Goal: Task Accomplishment & Management: Use online tool/utility

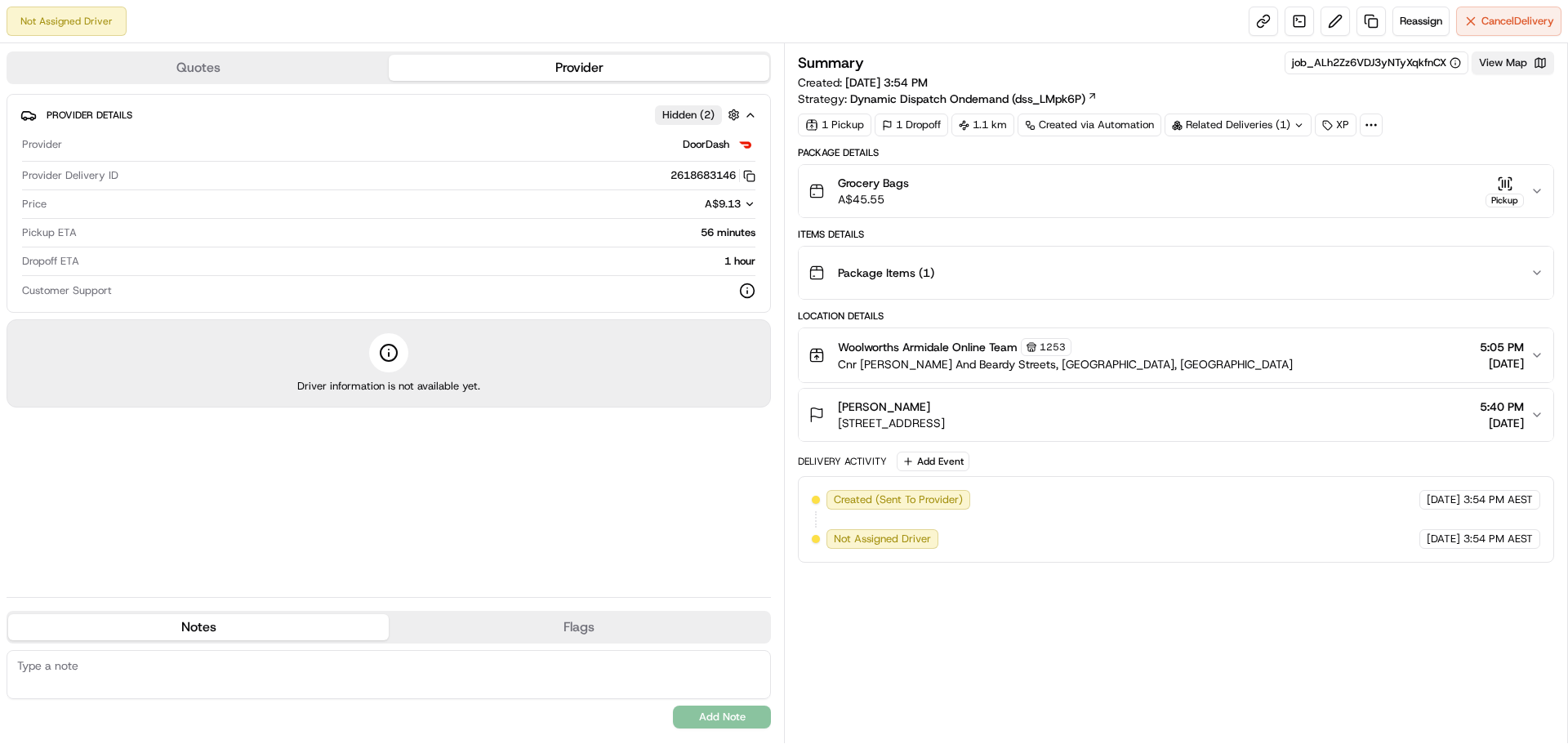
click at [1483, 69] on button "View Map" at bounding box center [1513, 63] width 83 height 23
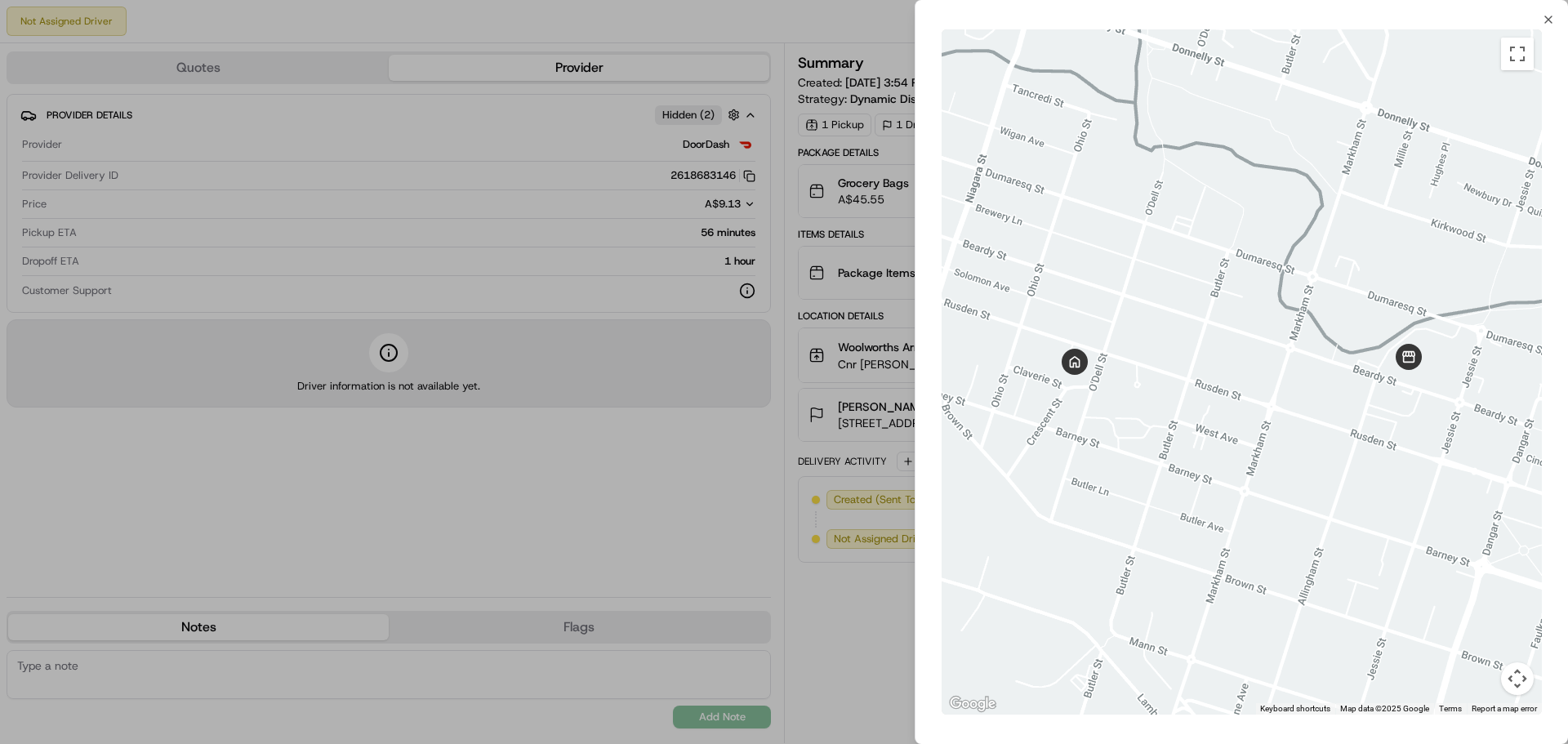
click at [1549, 30] on div "← Move left → Move right ↑ Move up ↓ Move down + Zoom in - Zoom out Home Jump l…" at bounding box center [1241, 372] width 653 height 691
click at [1547, 20] on icon "button" at bounding box center [1548, 18] width 13 height 13
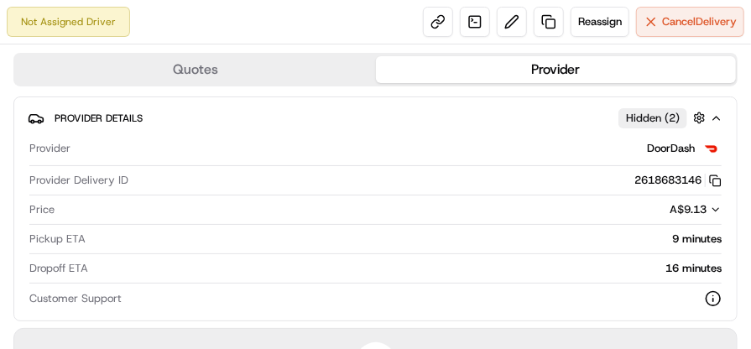
click at [287, 9] on div "Not Assigned Driver Reassign Cancel Delivery" at bounding box center [375, 22] width 751 height 44
click at [504, 224] on div at bounding box center [375, 224] width 693 height 1
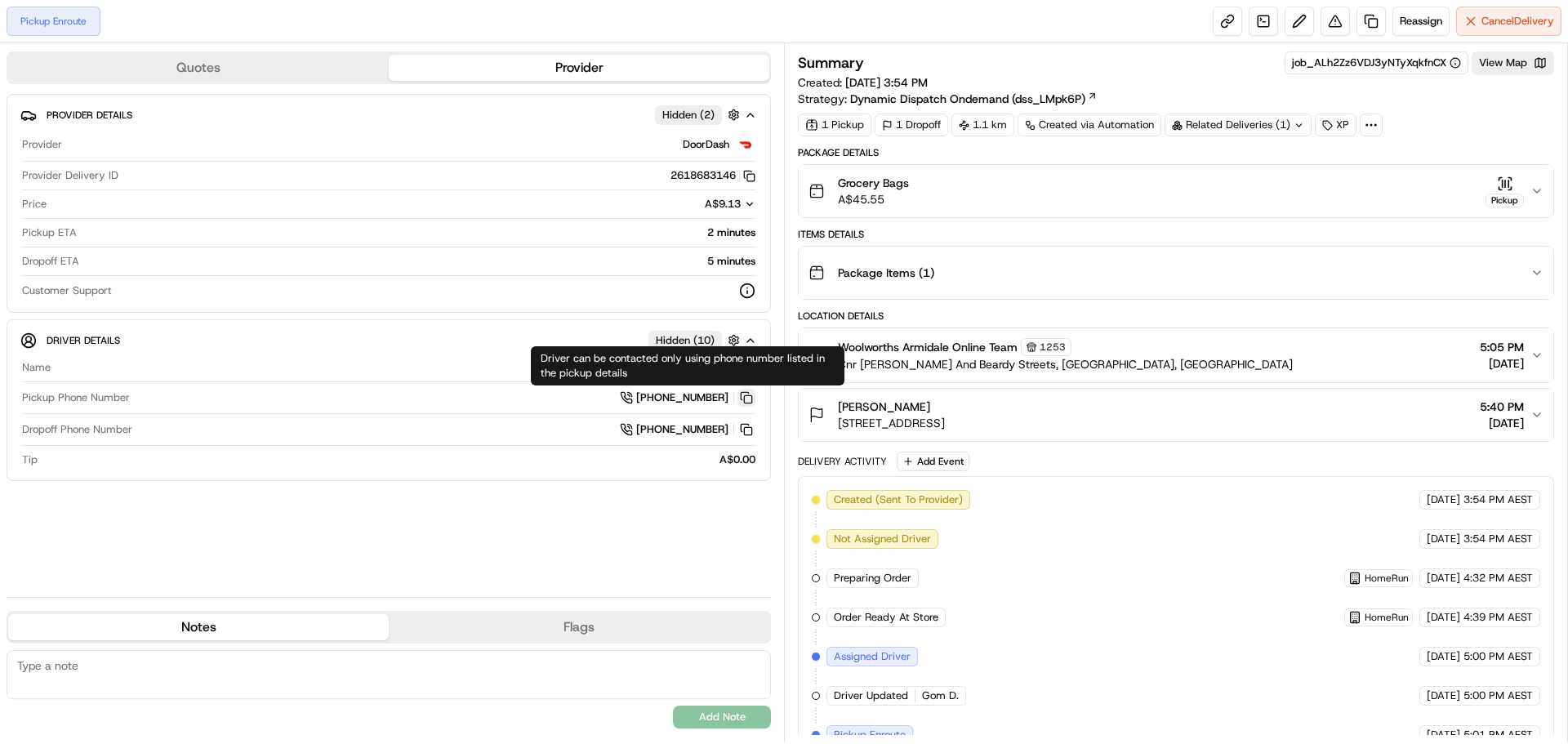
click at [747, 396] on button at bounding box center [746, 398] width 18 height 18
click at [746, 398] on button at bounding box center [746, 398] width 18 height 18
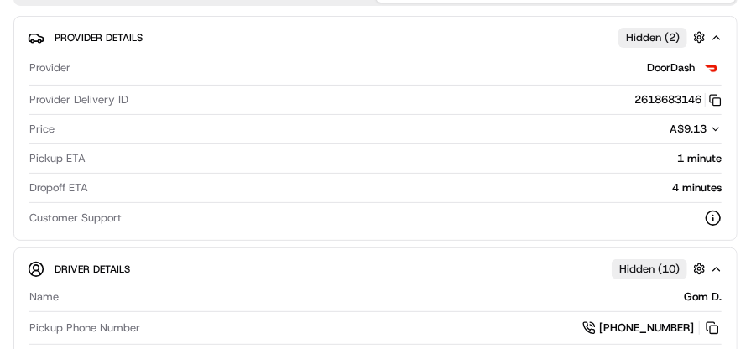
scroll to position [252, 0]
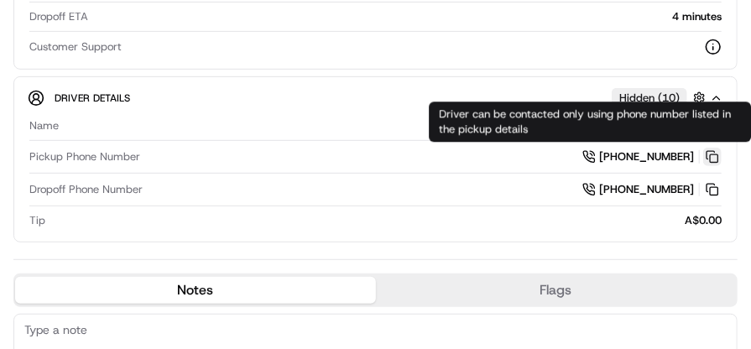
click at [704, 159] on button at bounding box center [713, 157] width 18 height 18
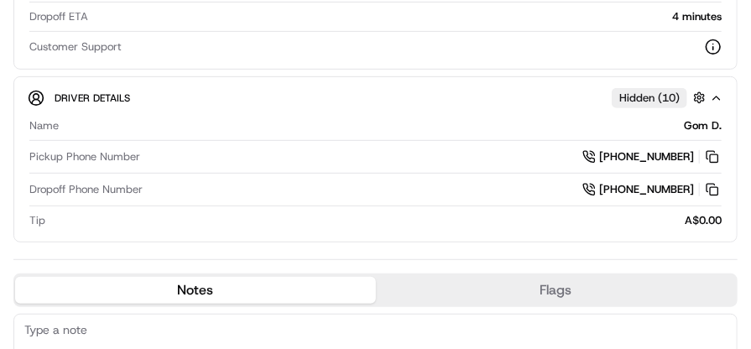
click at [191, 96] on div "Driver Details Hidden ( 10 )" at bounding box center [383, 97] width 656 height 21
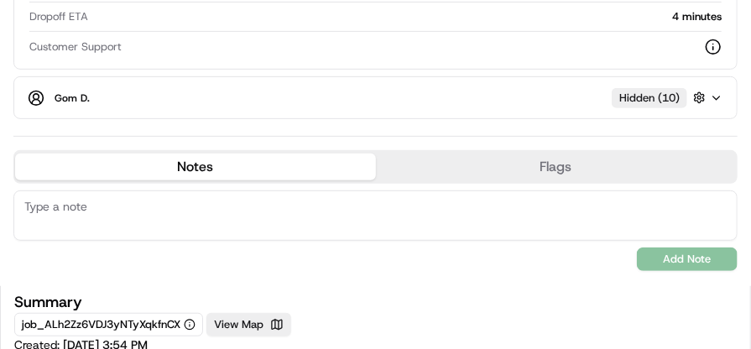
click at [267, 105] on div "Gom D. Hidden ( 10 )" at bounding box center [383, 97] width 656 height 21
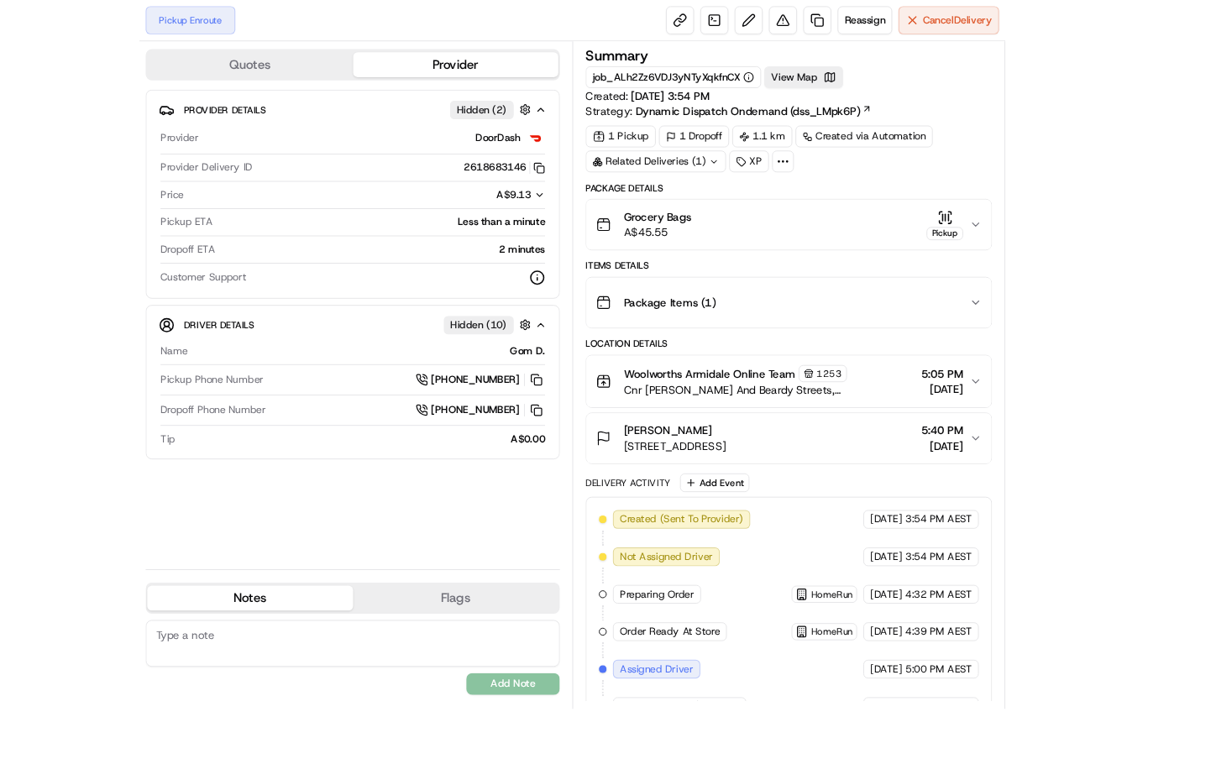
scroll to position [0, 0]
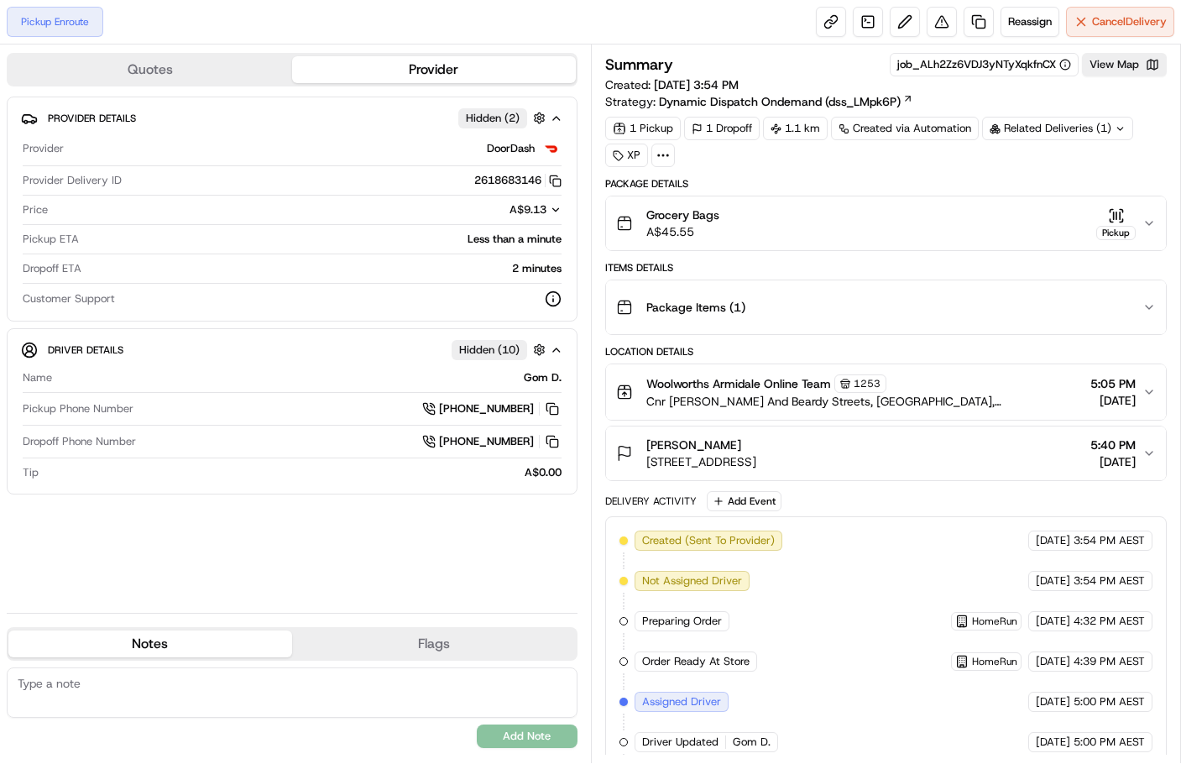
click at [462, 605] on div "Quotes Provider Provider Details Hidden ( 2 ) Provider DoorDash Provider Delive…" at bounding box center [295, 403] width 591 height 719
click at [348, 532] on div "Provider Details Hidden ( 2 ) Provider DoorDash Provider Delivery ID 2618683146…" at bounding box center [292, 348] width 571 height 503
click at [201, 527] on div "Provider Details Hidden ( 2 ) Provider DoorDash Provider Delivery ID 2618683146…" at bounding box center [292, 348] width 571 height 503
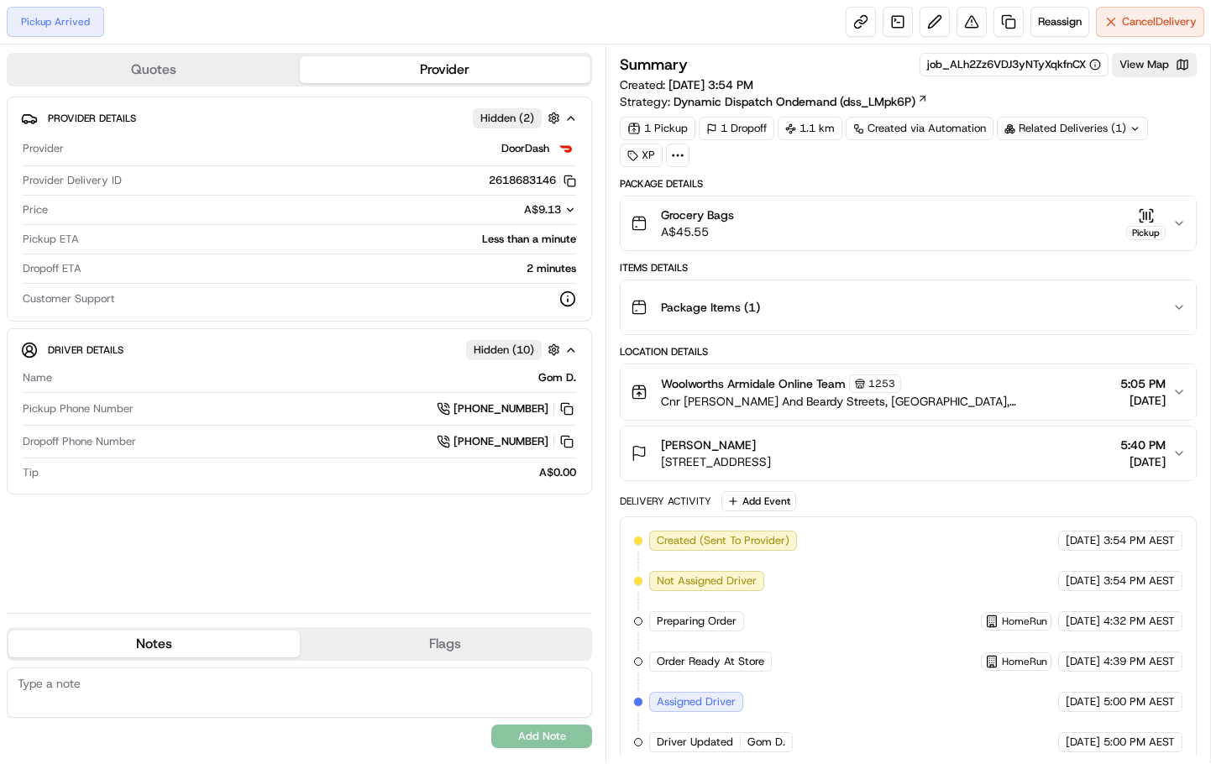
click at [327, 524] on div "Provider Details Hidden ( 2 ) Provider DoorDash Provider Delivery ID 2618683146…" at bounding box center [299, 348] width 585 height 503
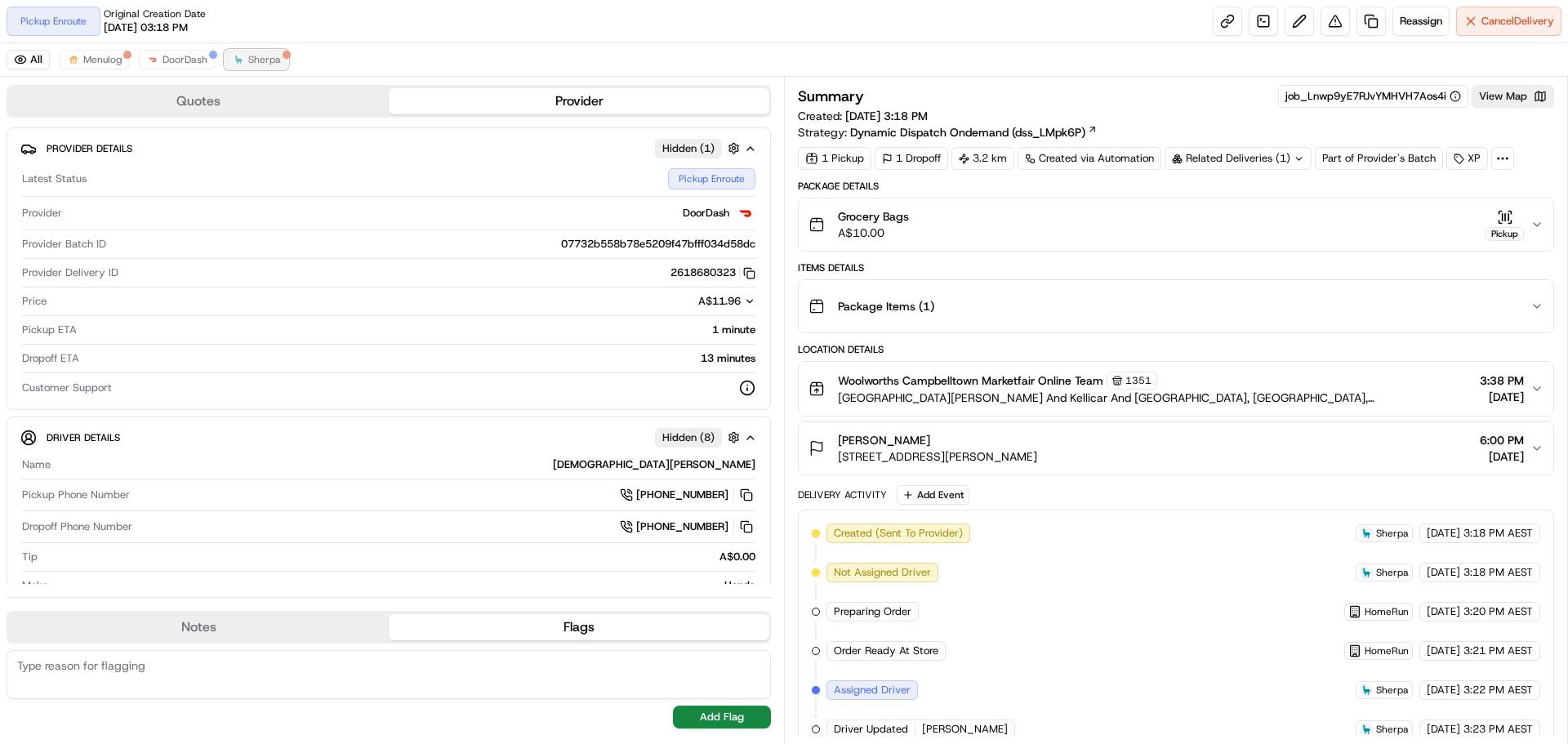
click at [250, 59] on span "Sherpa" at bounding box center [265, 59] width 33 height 13
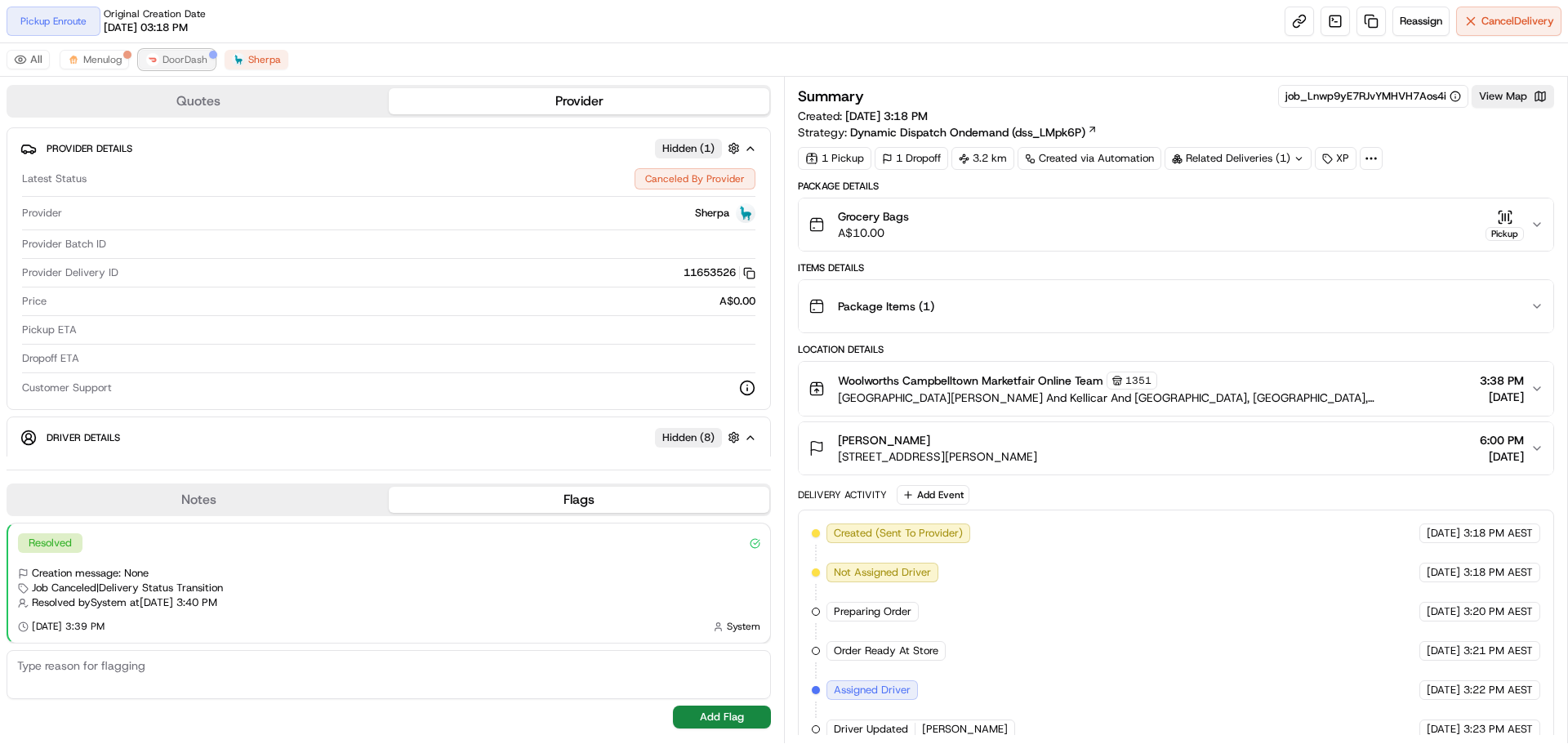
click at [201, 54] on span "DoorDash" at bounding box center [185, 59] width 45 height 13
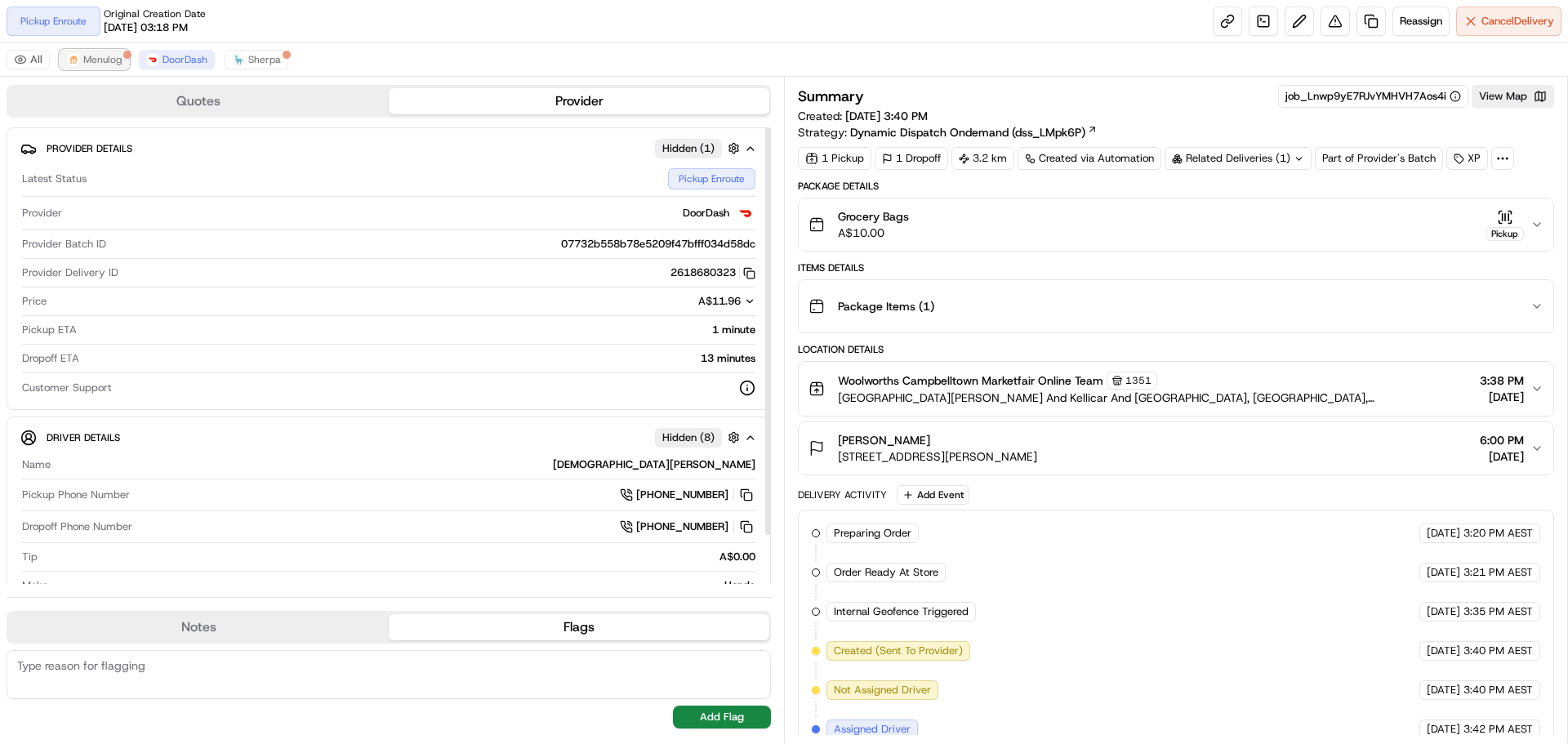
click at [102, 57] on span "Menulog" at bounding box center [102, 59] width 38 height 13
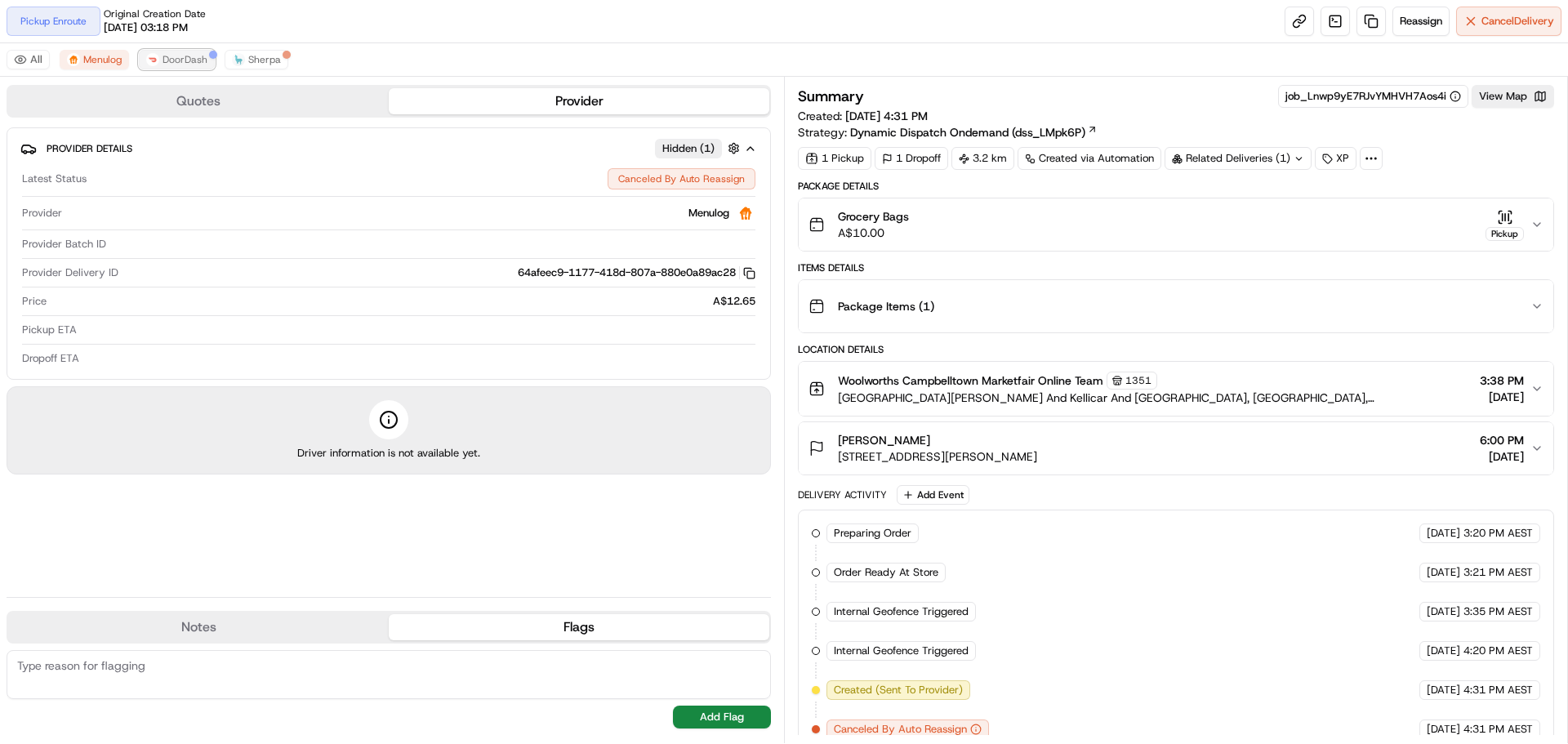
click at [172, 63] on span "DoorDash" at bounding box center [185, 59] width 45 height 13
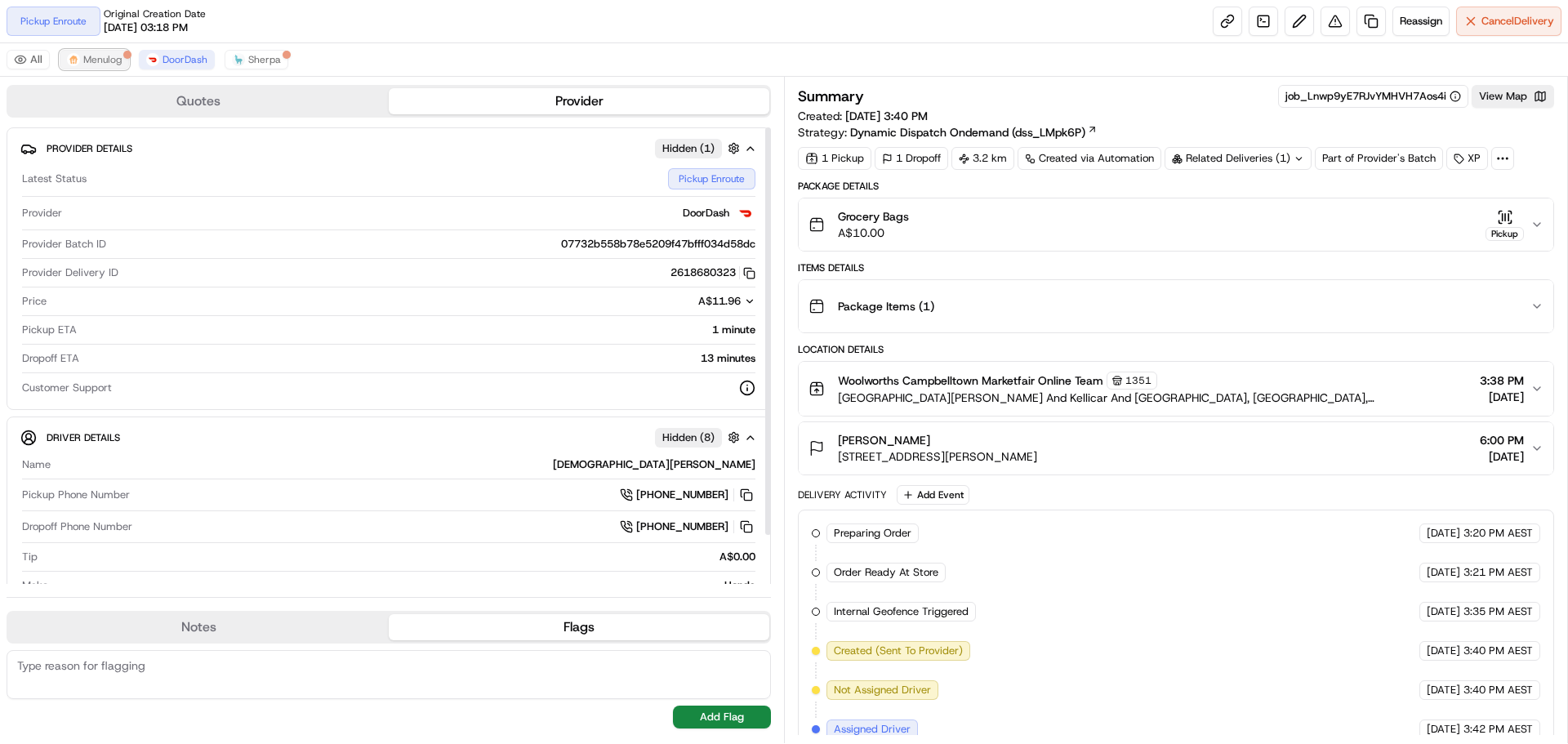
click at [117, 57] on span "Menulog" at bounding box center [102, 59] width 38 height 13
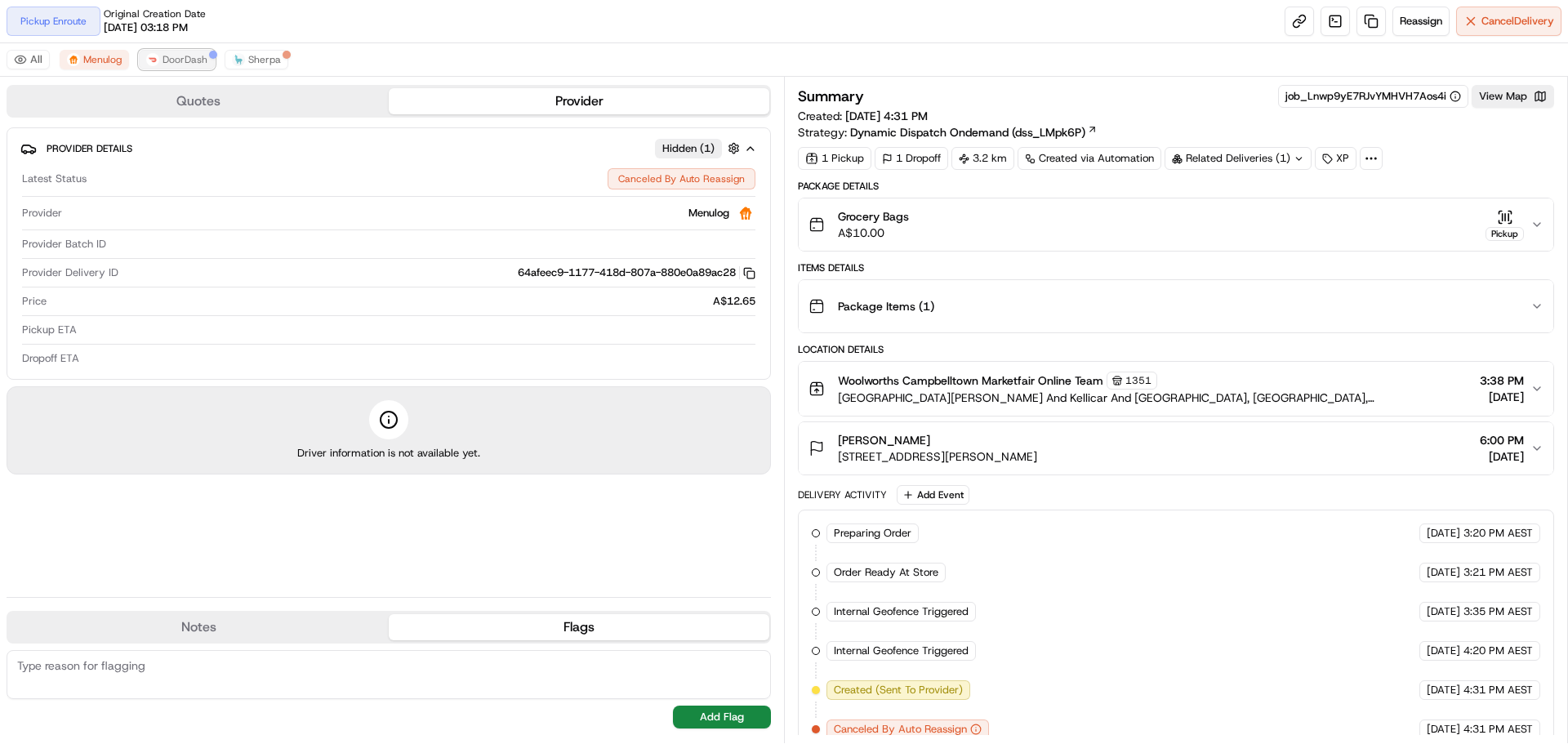
click at [185, 58] on span "DoorDash" at bounding box center [185, 59] width 45 height 13
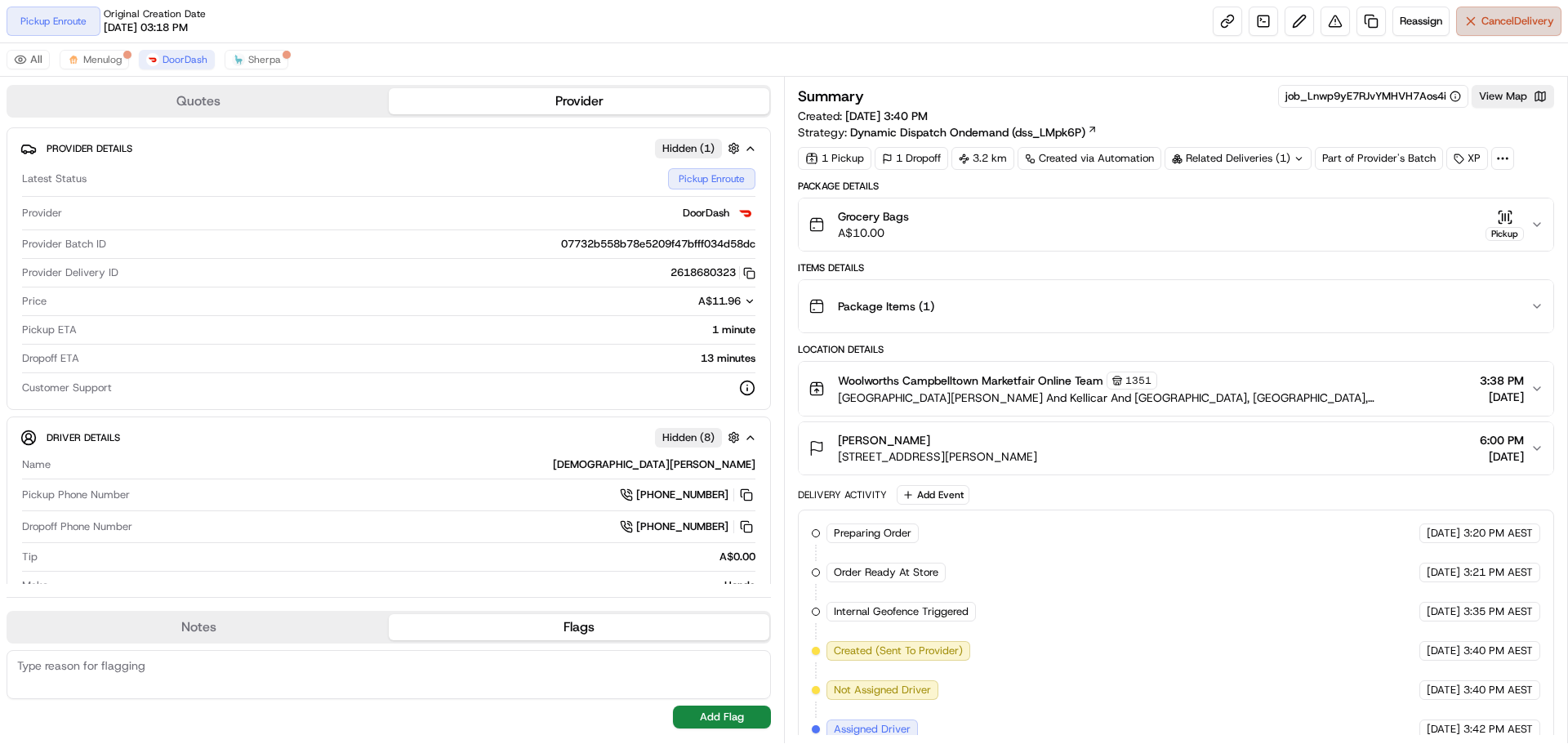
click at [1531, 18] on span "Cancel Delivery" at bounding box center [1517, 20] width 73 height 15
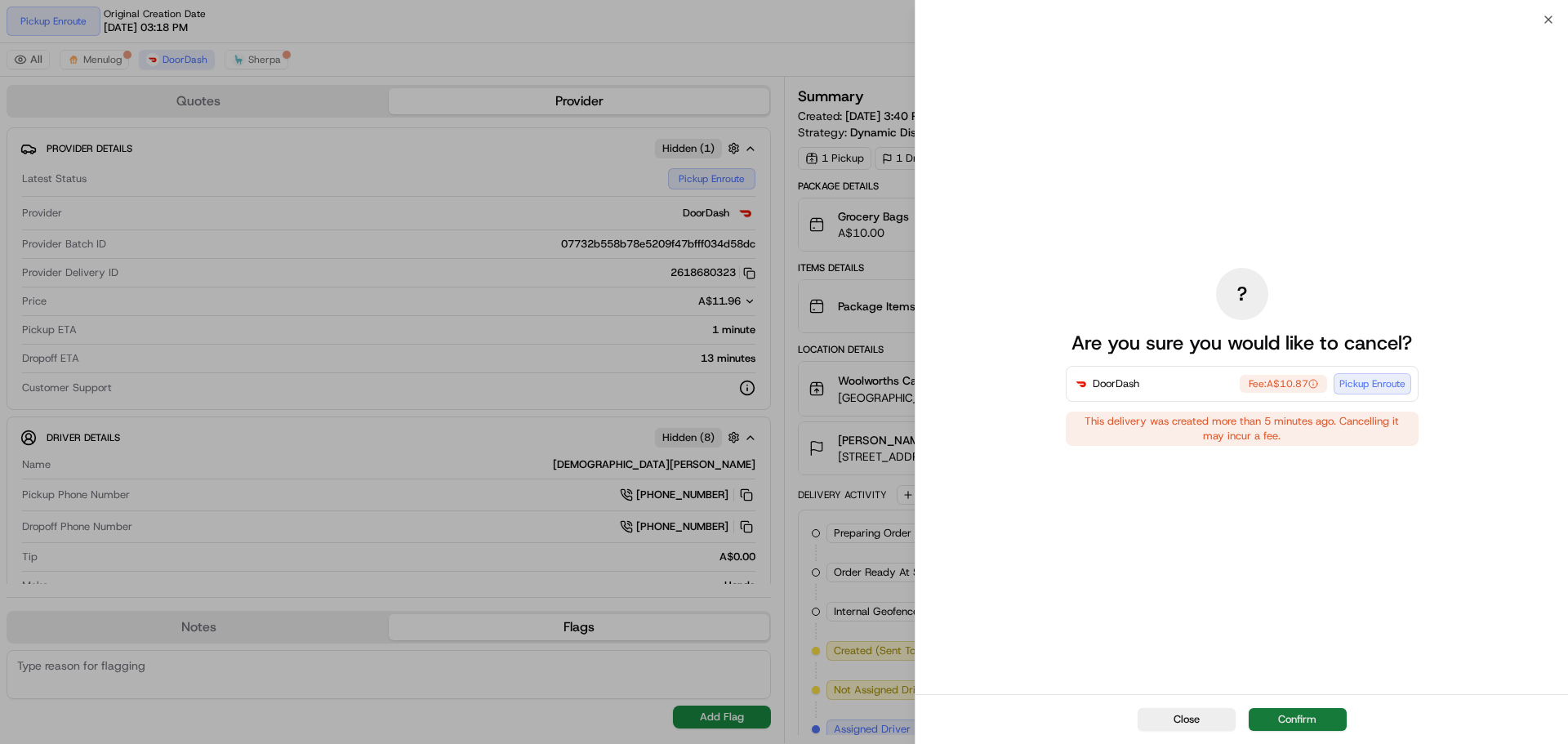
click at [1321, 722] on button "Confirm" at bounding box center [1298, 720] width 98 height 23
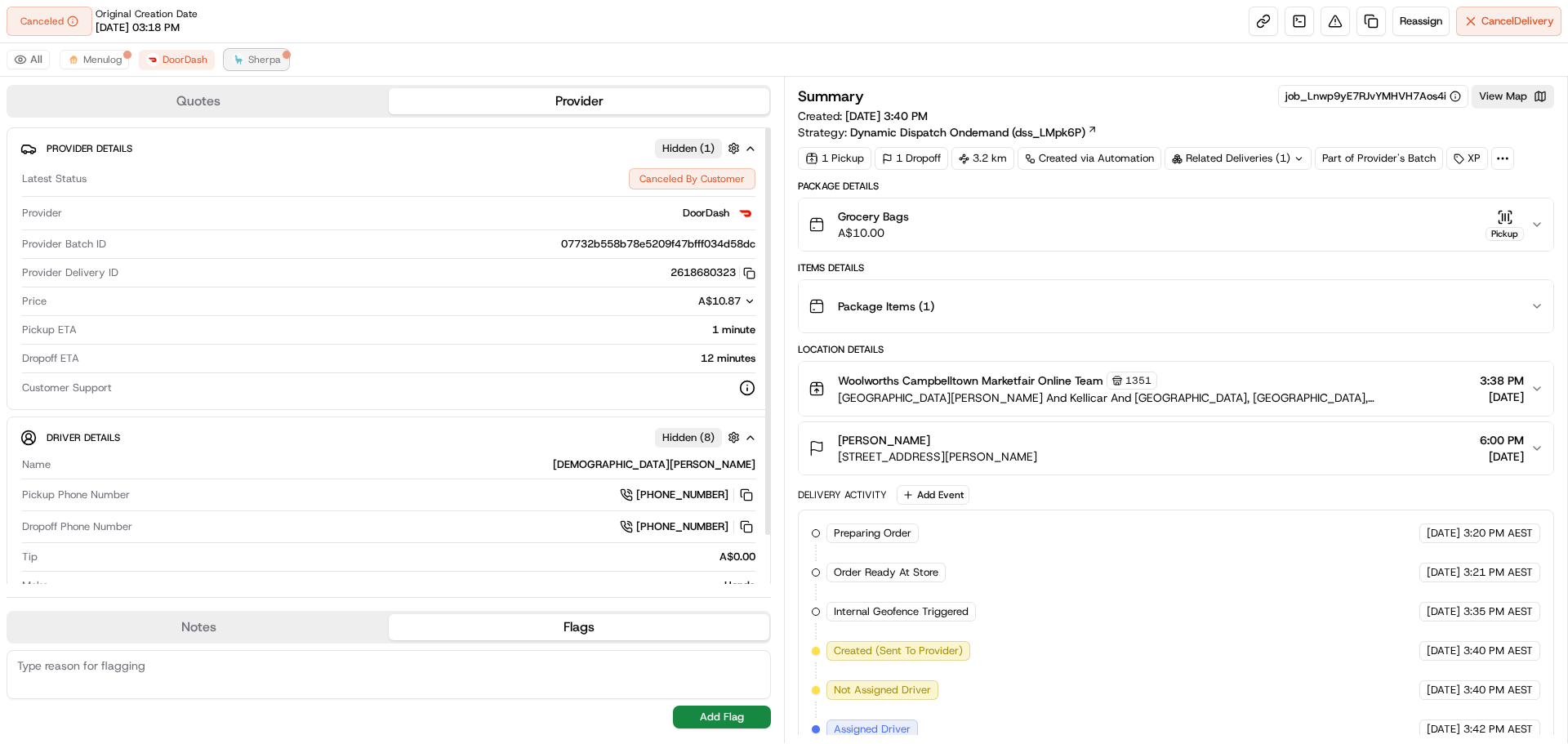
click at [261, 61] on span "Sherpa" at bounding box center [265, 59] width 33 height 13
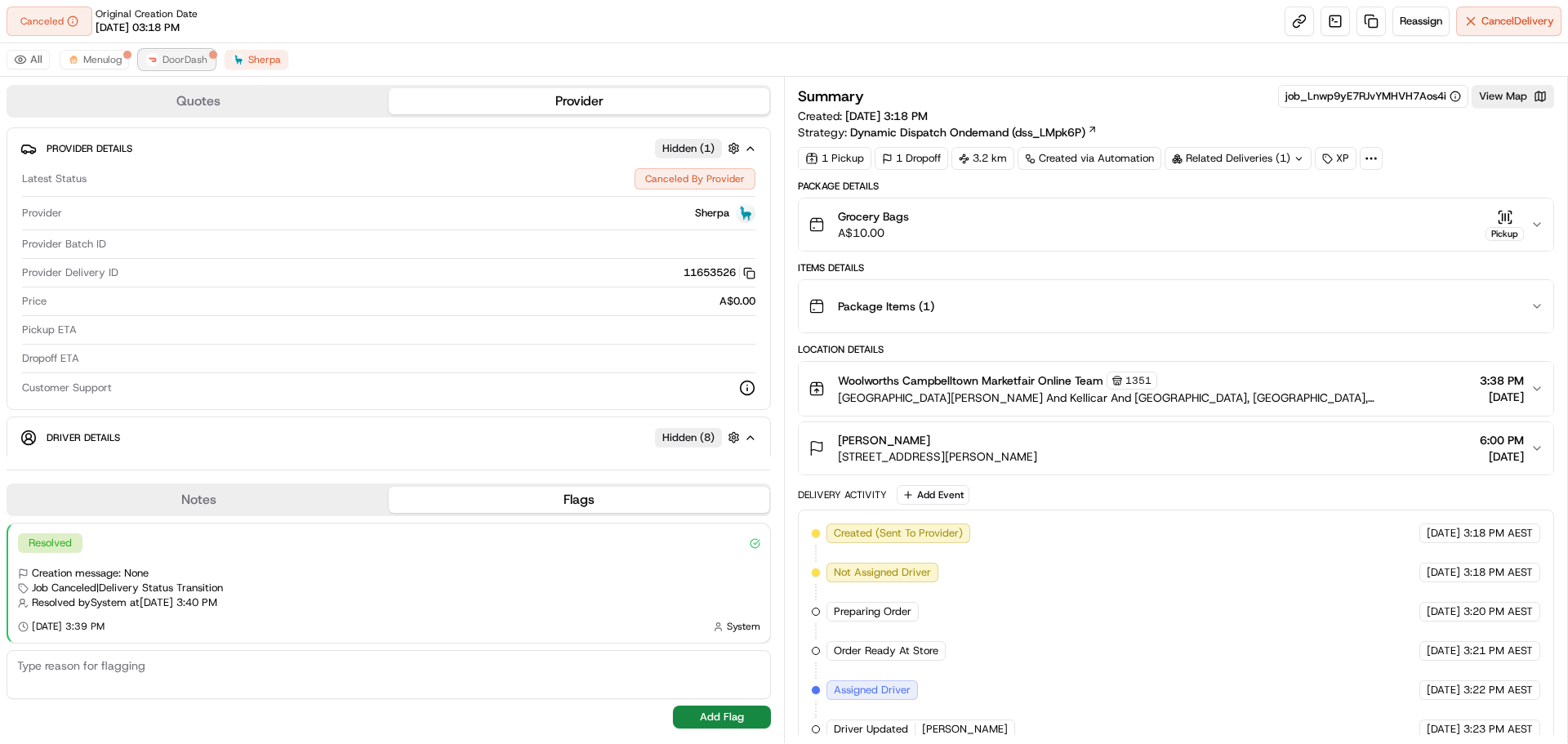
click at [193, 65] on span "DoorDash" at bounding box center [185, 59] width 45 height 13
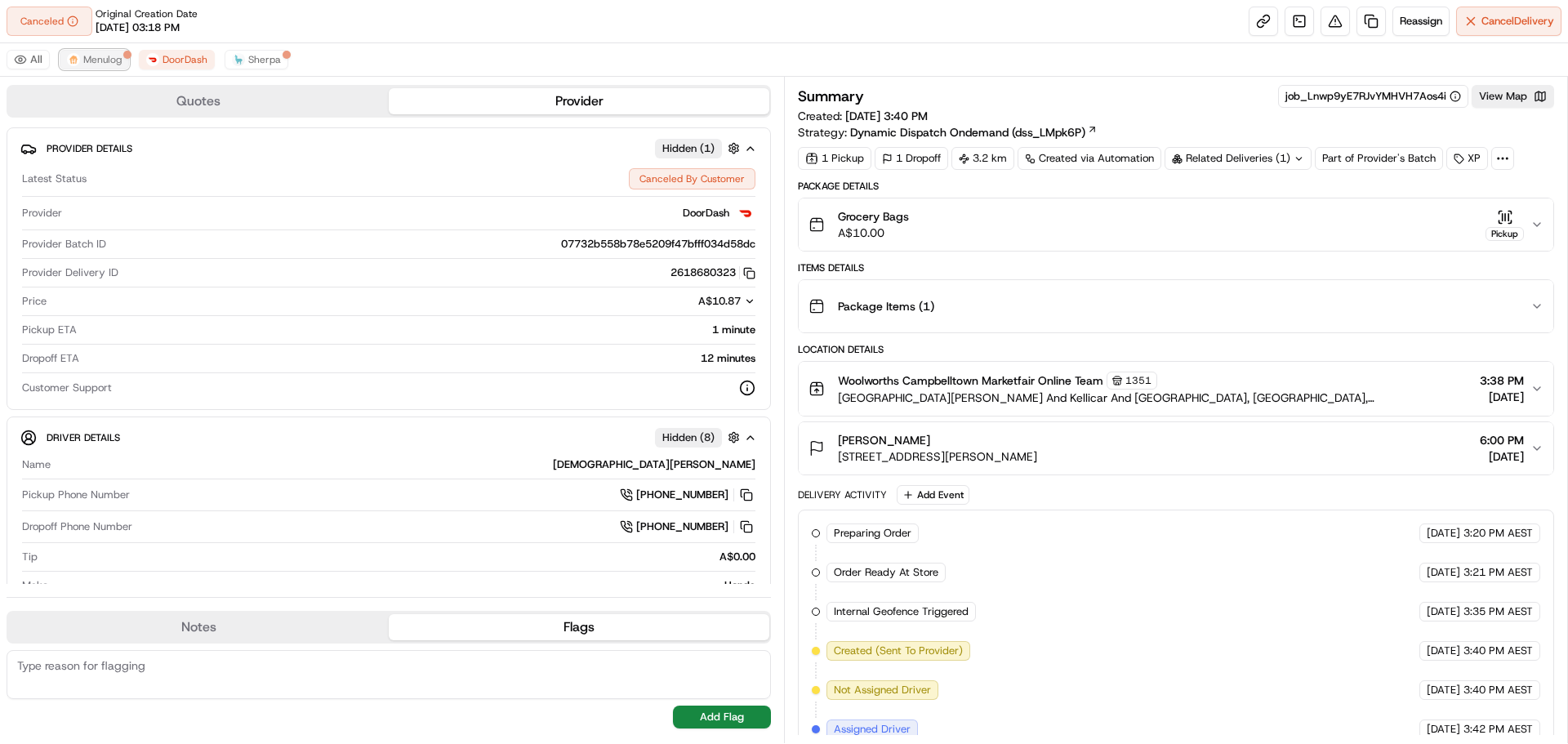
click at [120, 65] on span "Menulog" at bounding box center [102, 59] width 38 height 13
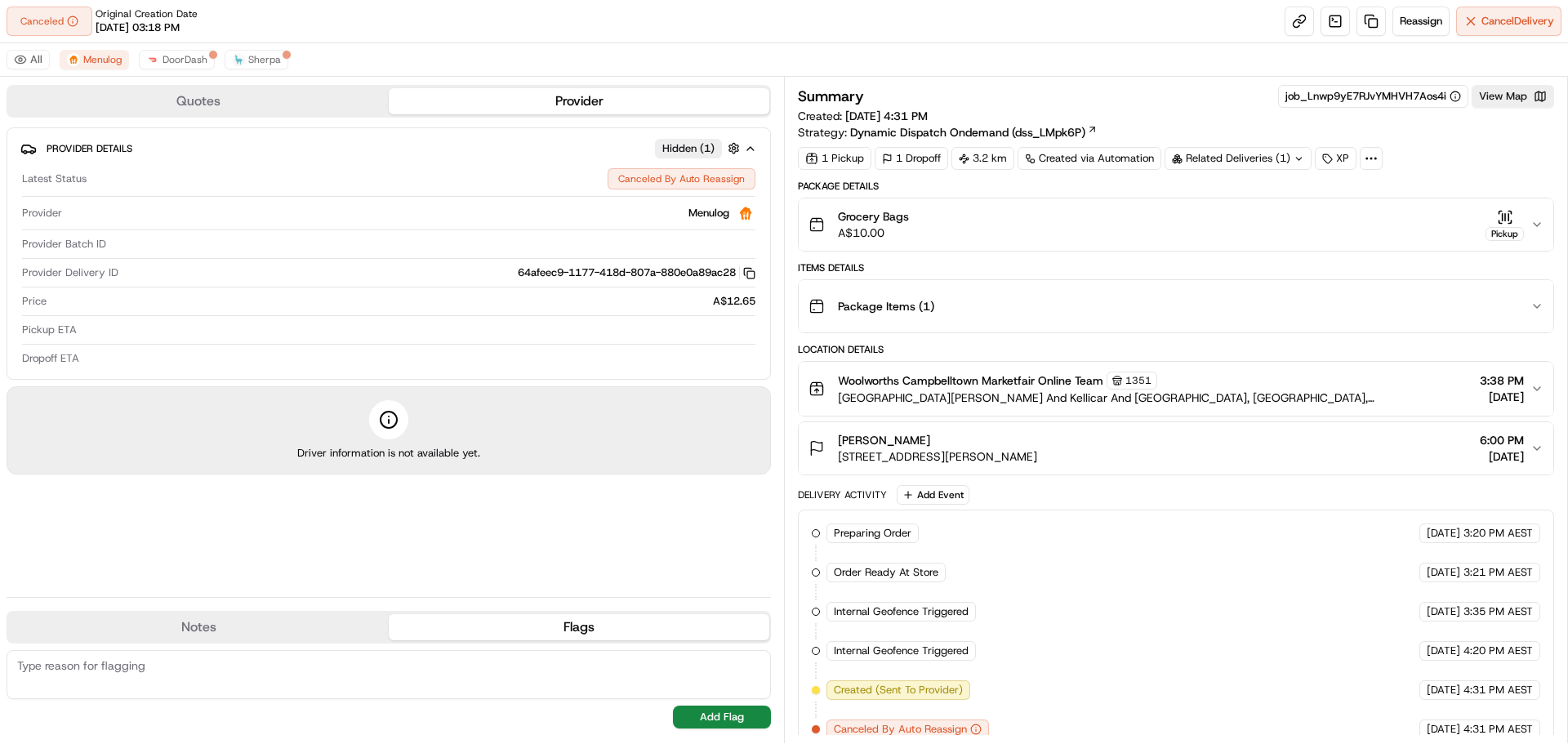
click at [473, 54] on div "All Menulog DoorDash Sherpa" at bounding box center [784, 59] width 1568 height 33
click at [1268, 155] on div "Related Deliveries (1)" at bounding box center [1237, 159] width 147 height 23
click at [246, 48] on div "All Menulog DoorDash Sherpa" at bounding box center [784, 59] width 1568 height 33
click at [258, 64] on span "Sherpa" at bounding box center [265, 59] width 33 height 13
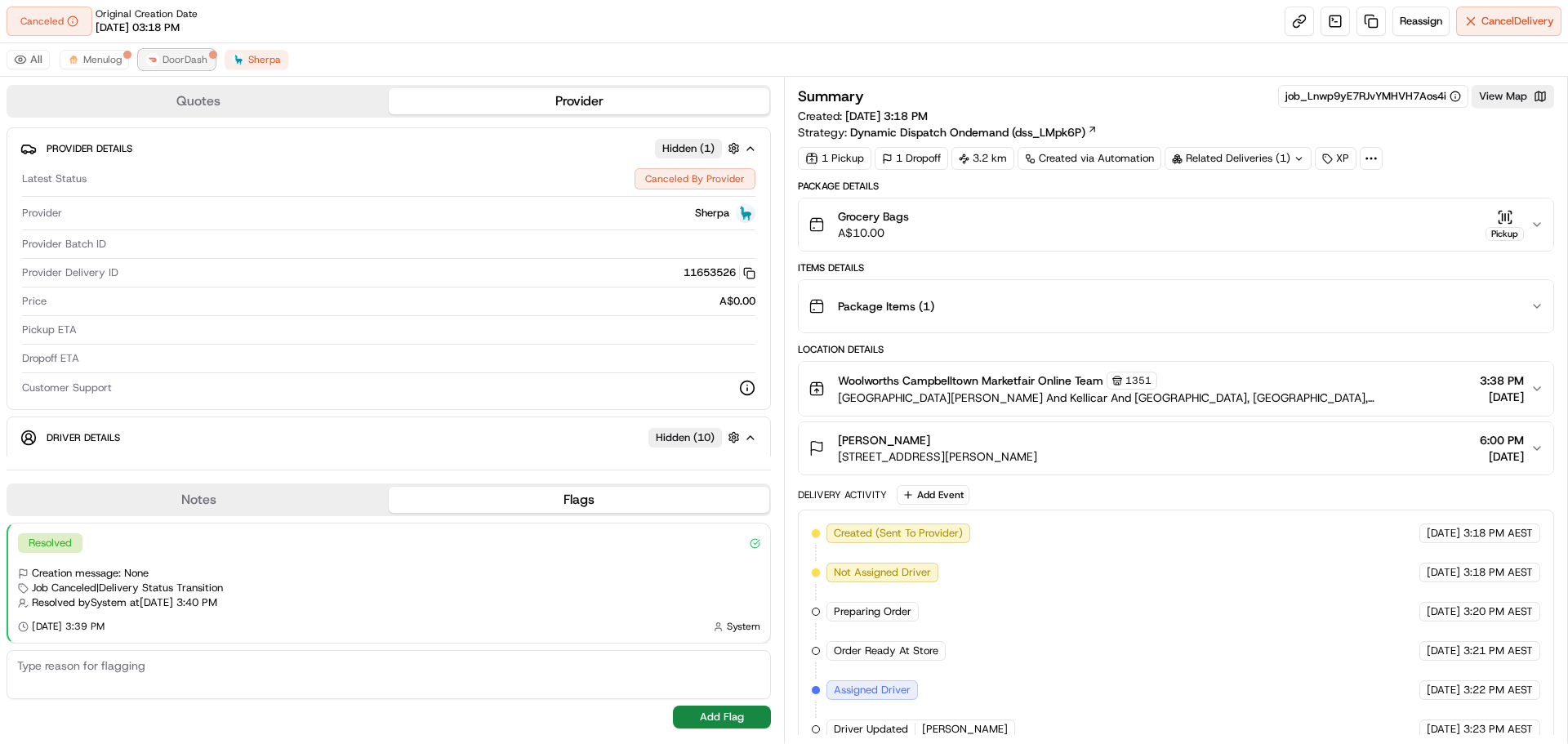
click at [184, 58] on span "DoorDash" at bounding box center [185, 59] width 45 height 13
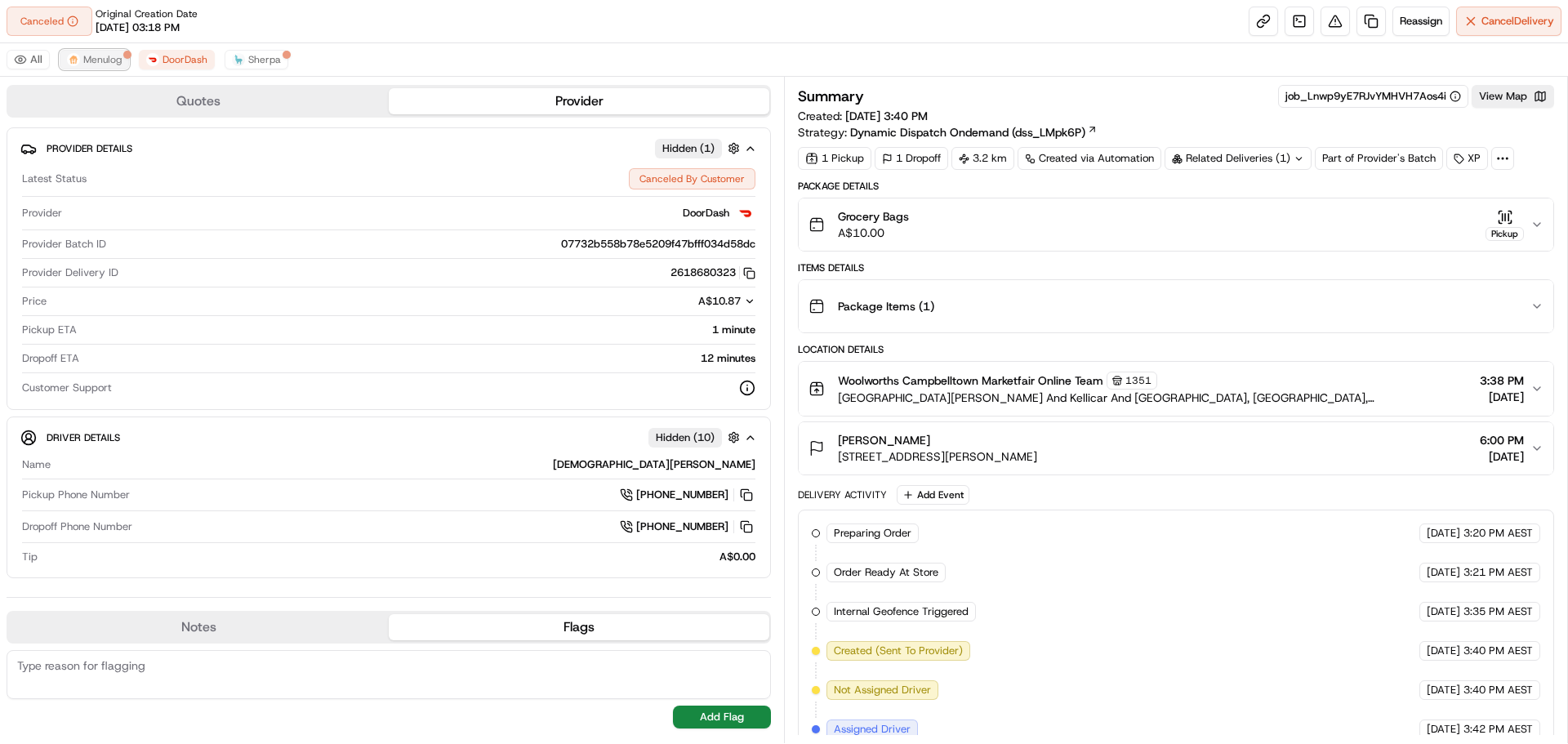
click at [103, 51] on button "Menulog" at bounding box center [93, 59] width 69 height 19
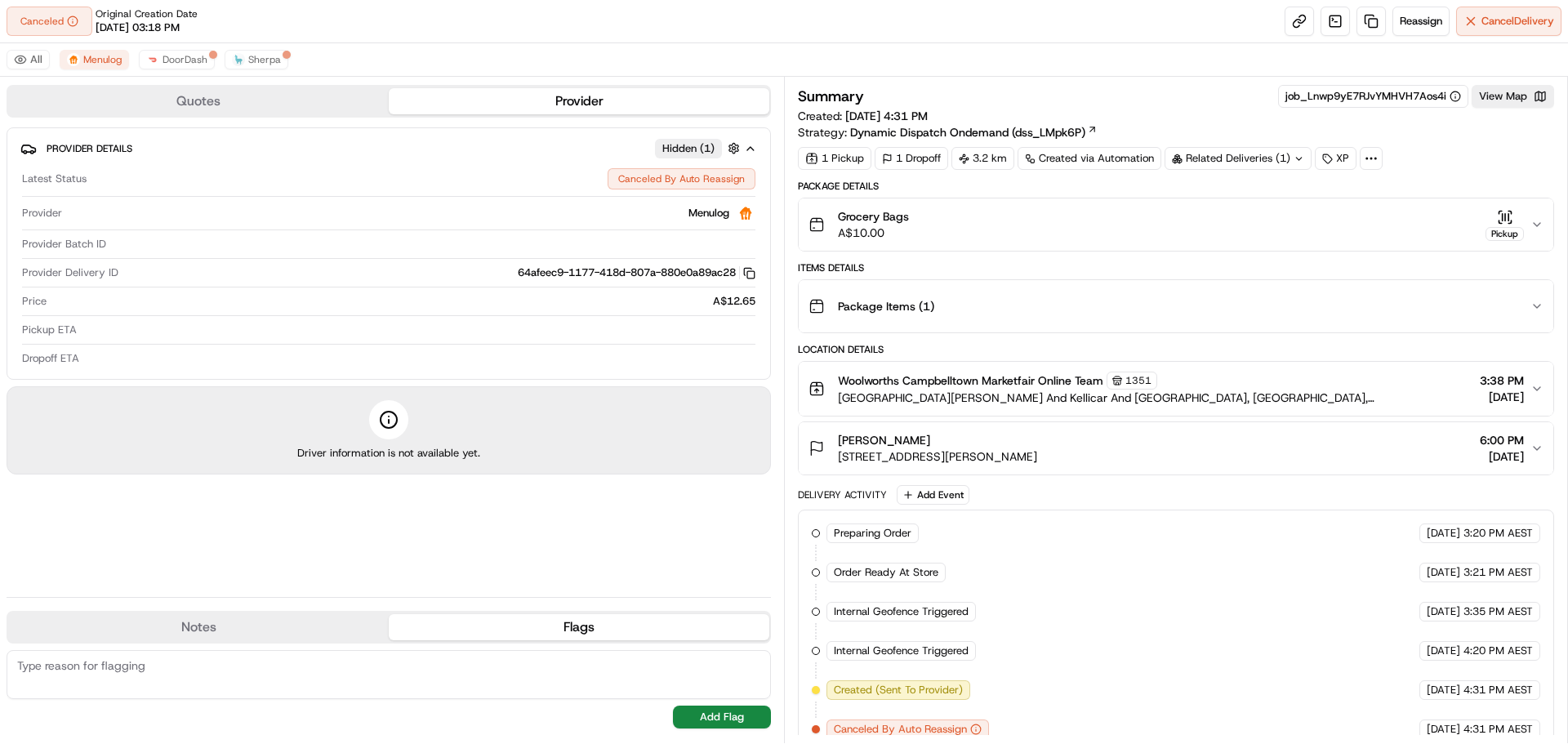
click at [1274, 156] on div "Related Deliveries (1)" at bounding box center [1237, 159] width 147 height 23
click at [1202, 201] on span "ord_Lnwp9yE7RJvYMHVH7Aos4i" at bounding box center [1254, 195] width 161 height 15
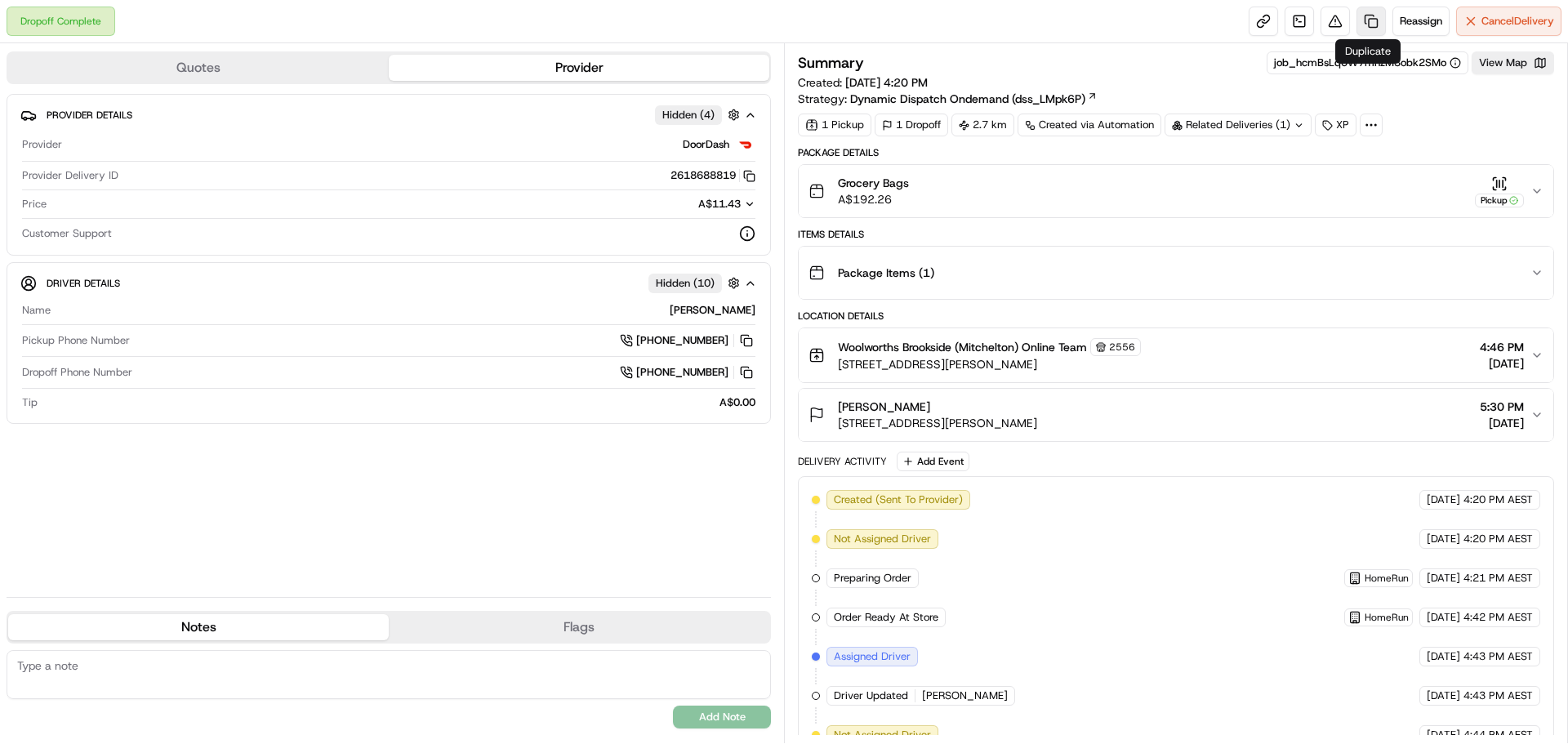
click at [1373, 17] on link at bounding box center [1372, 21] width 29 height 29
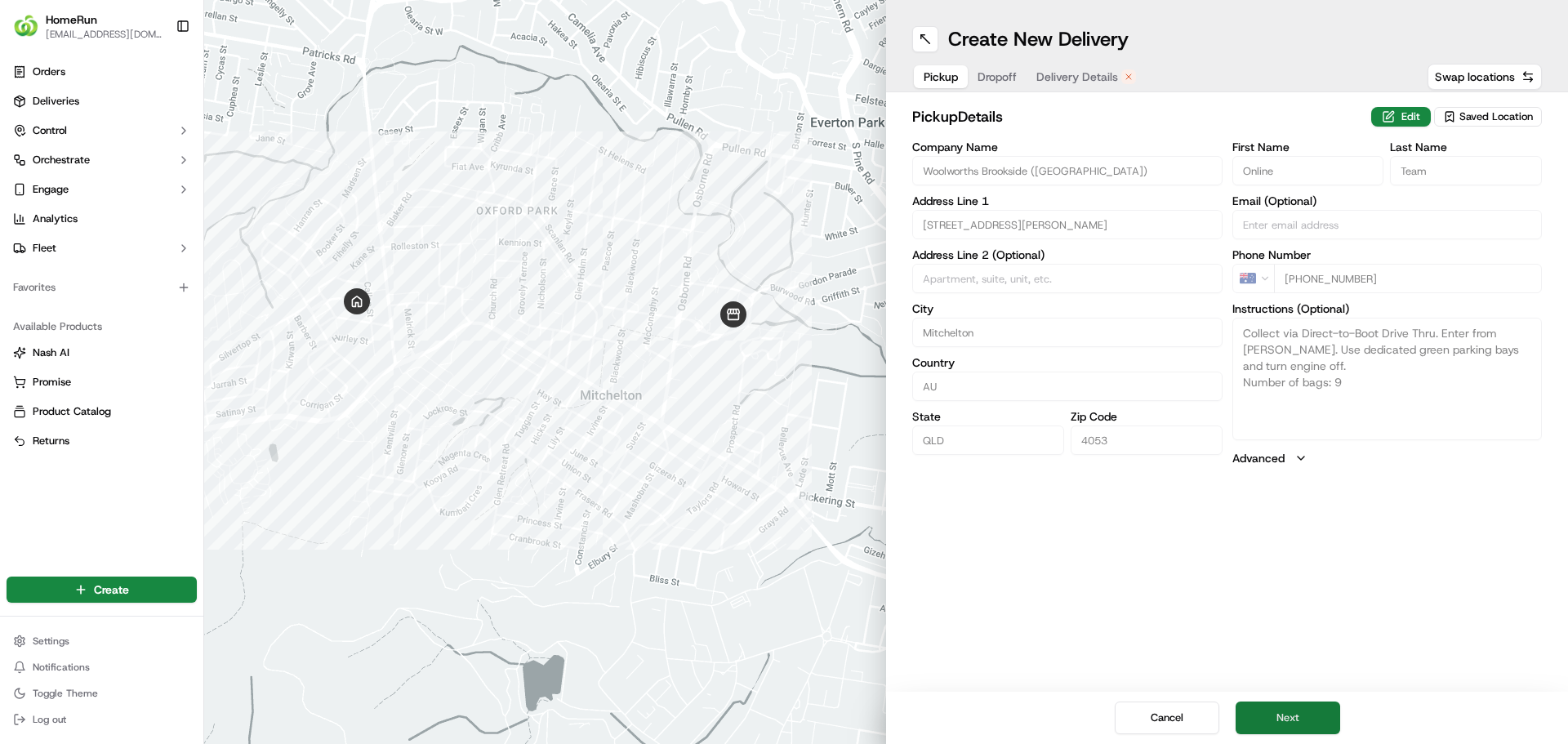
click at [1289, 726] on button "Next" at bounding box center [1287, 718] width 104 height 33
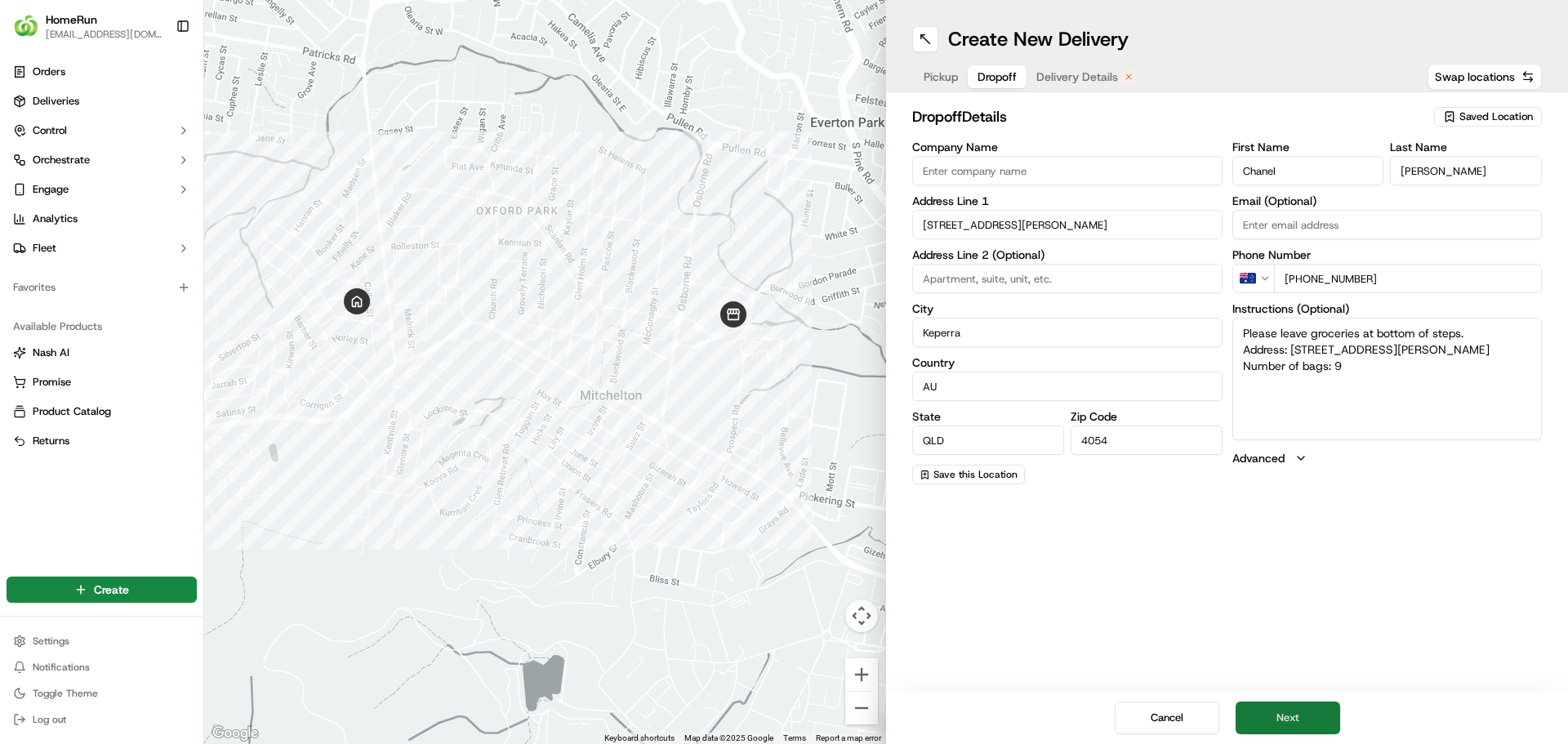
click at [1266, 713] on button "Next" at bounding box center [1287, 718] width 104 height 33
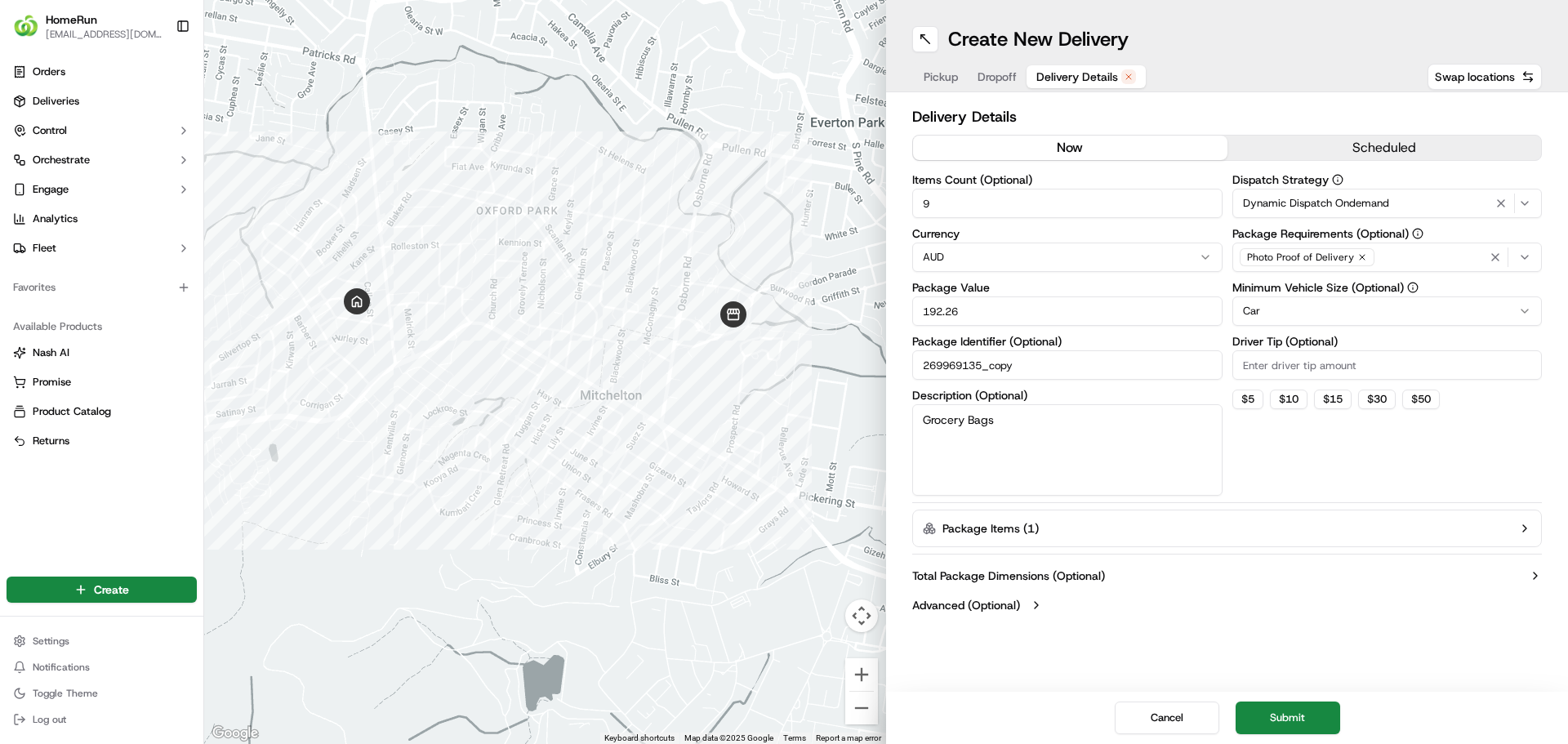
click at [1035, 153] on button "now" at bounding box center [1070, 147] width 314 height 24
click at [1304, 718] on button "Submit" at bounding box center [1287, 718] width 104 height 33
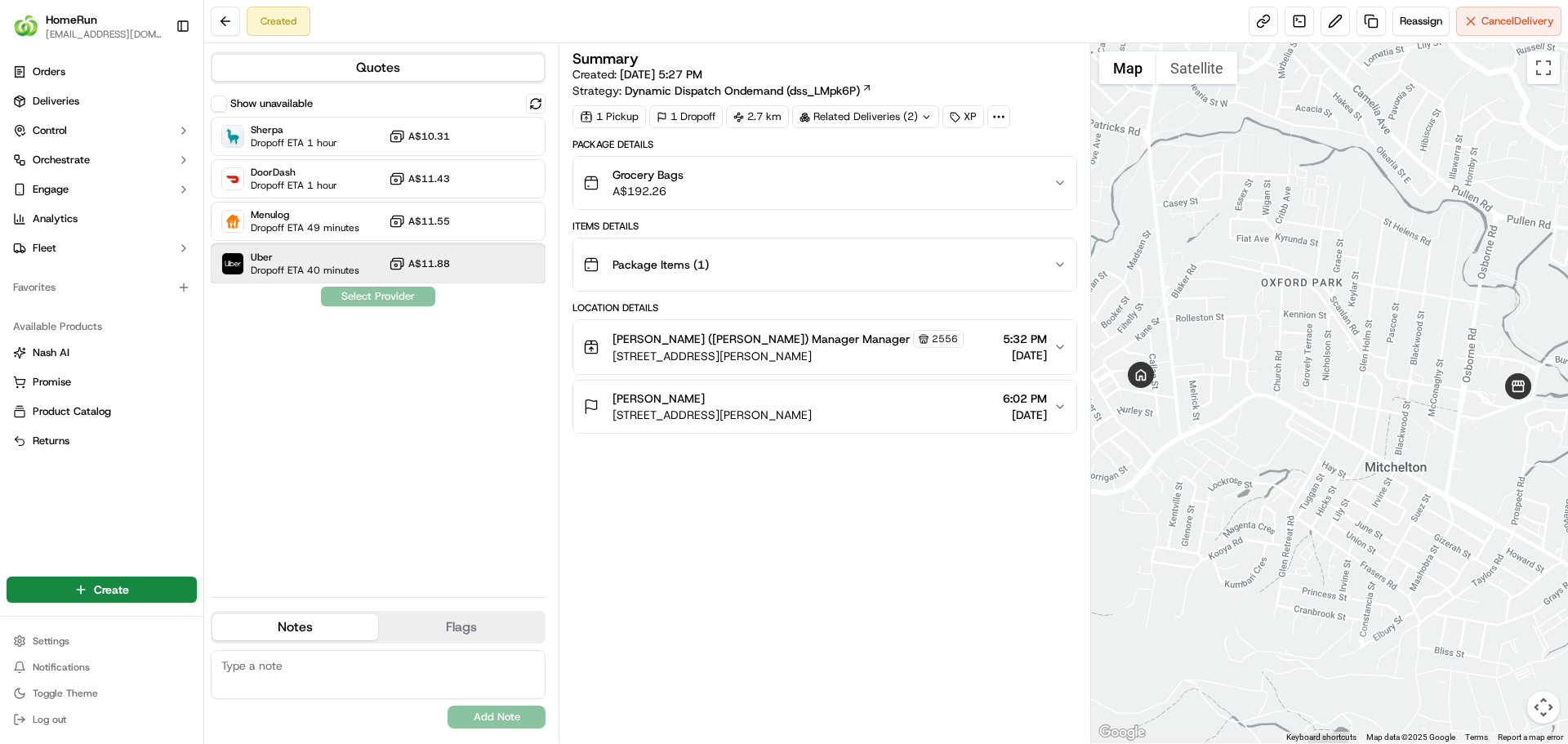
click at [367, 258] on div "Uber Dropoff ETA 40 minutes A$11.88" at bounding box center [378, 264] width 335 height 39
click at [373, 303] on button "Assign Provider" at bounding box center [377, 297] width 116 height 19
